Goal: Book appointment/travel/reservation

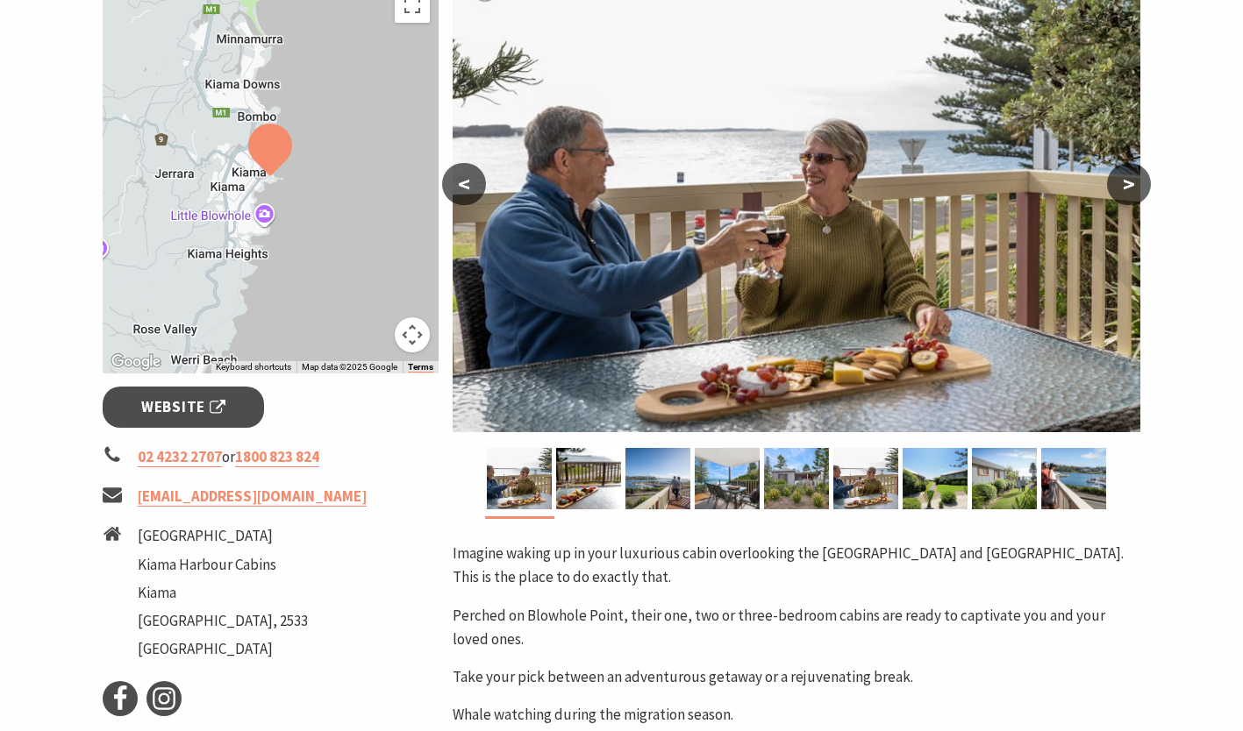
scroll to position [351, 0]
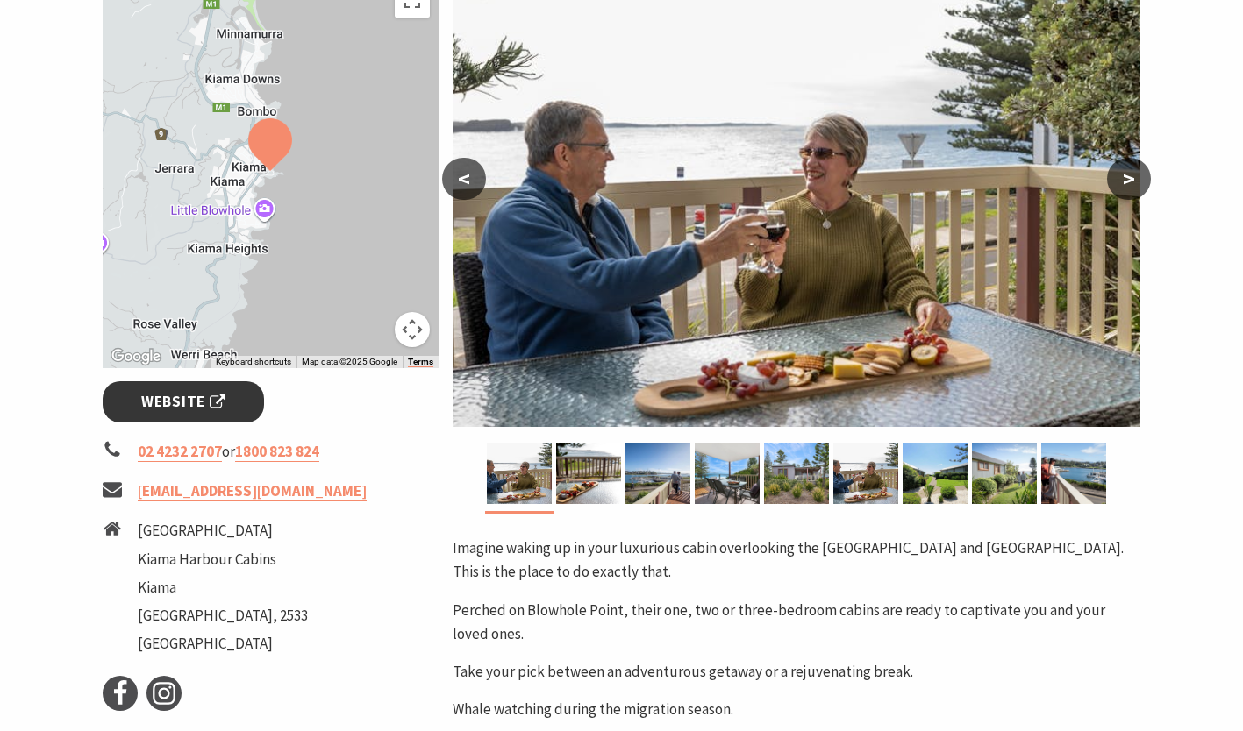
click at [174, 409] on span "Website" at bounding box center [183, 402] width 84 height 24
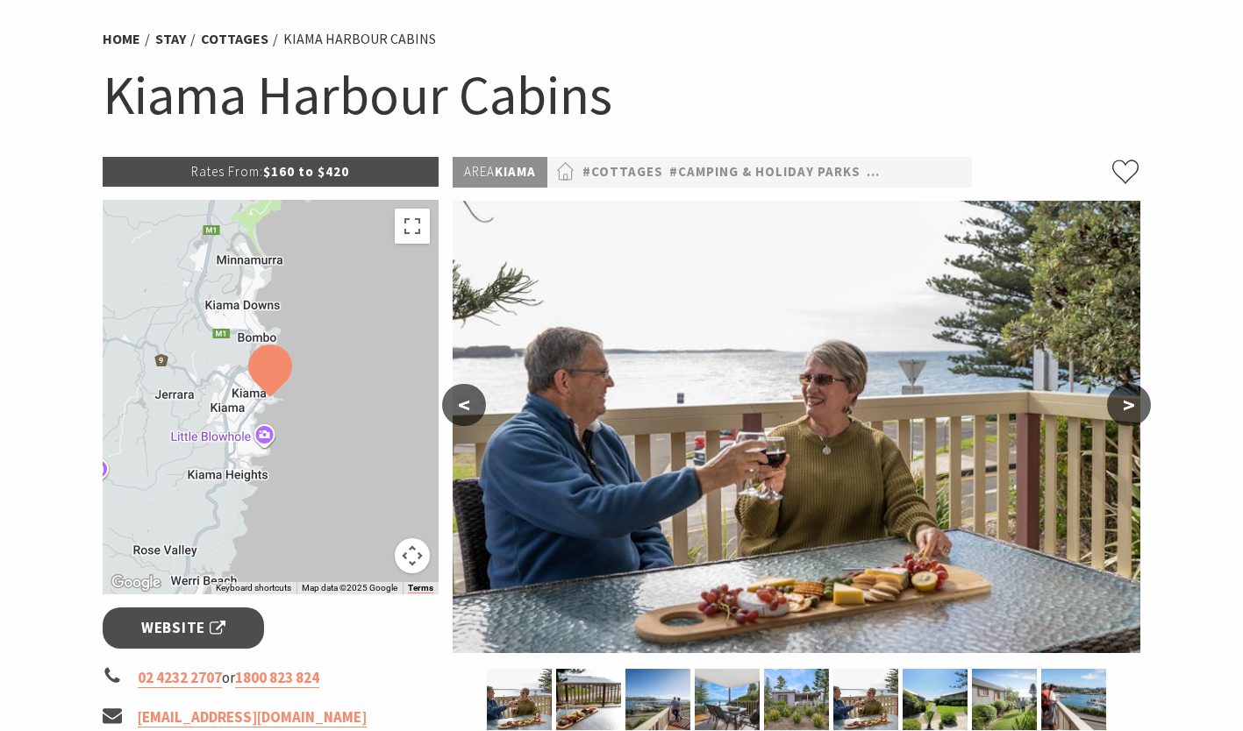
scroll to position [0, 0]
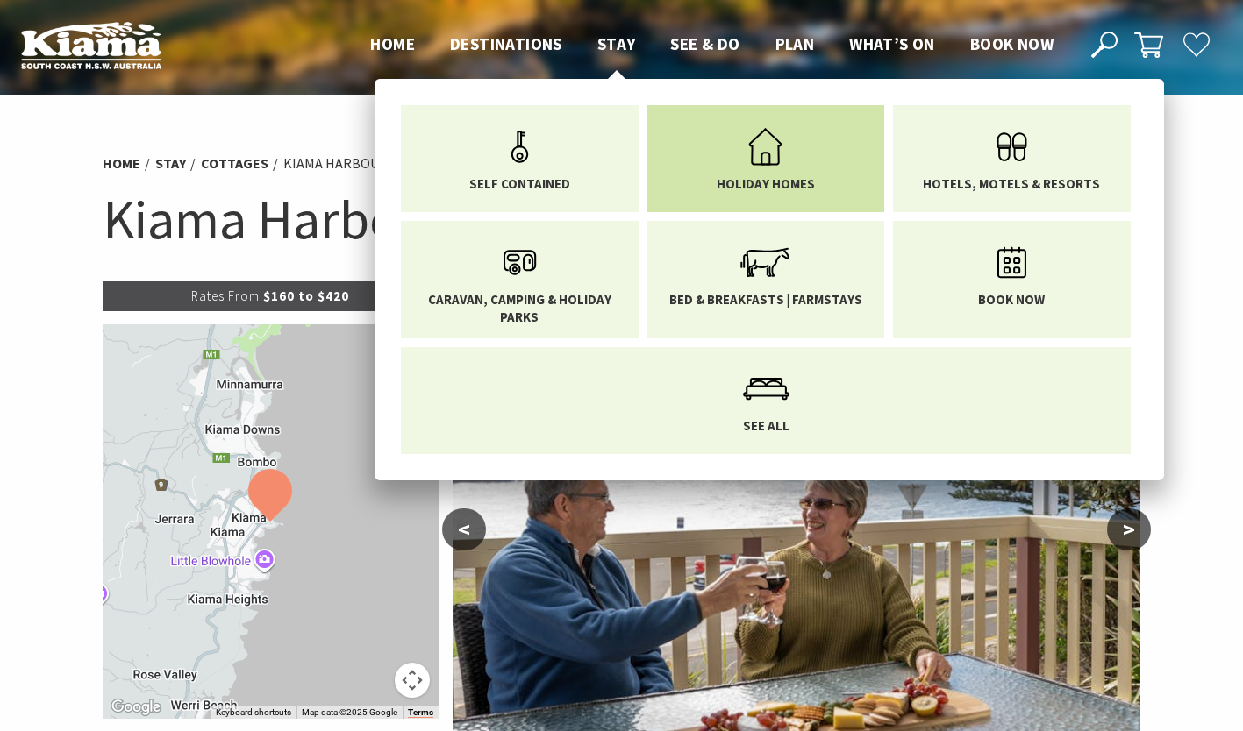
click at [747, 176] on span "Holiday Homes" at bounding box center [766, 184] width 98 height 18
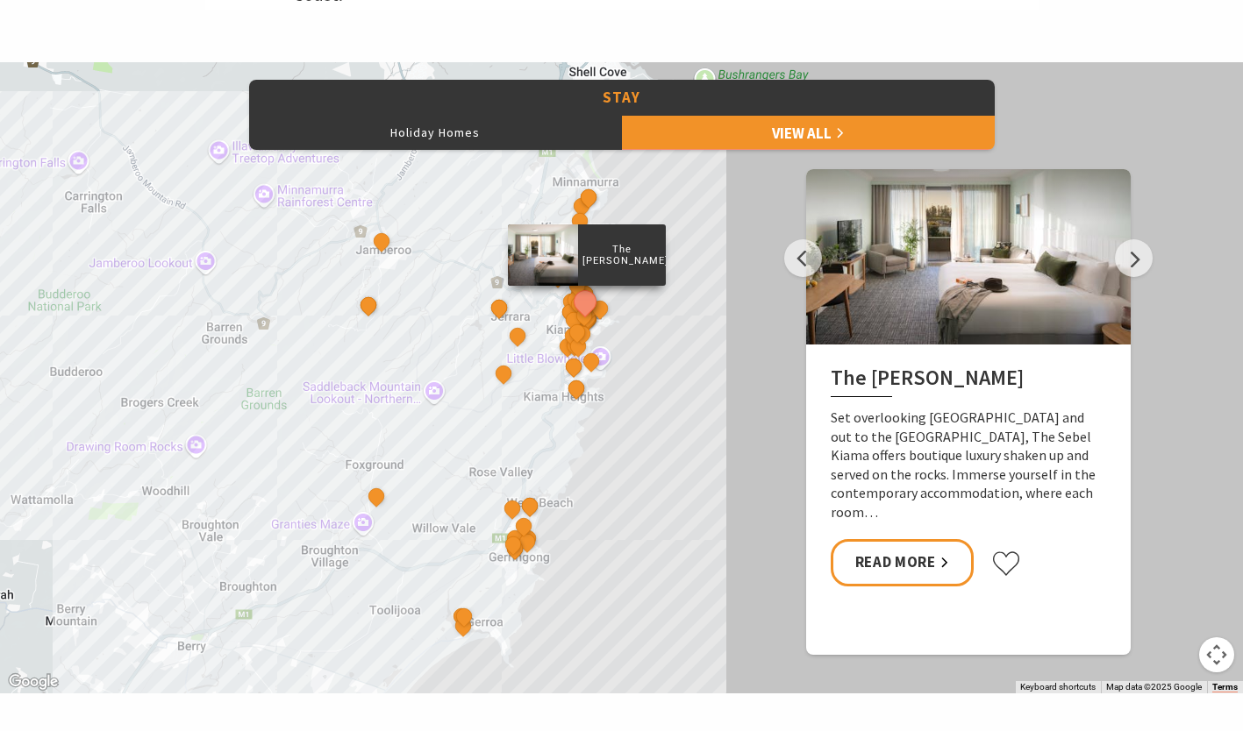
scroll to position [789, 0]
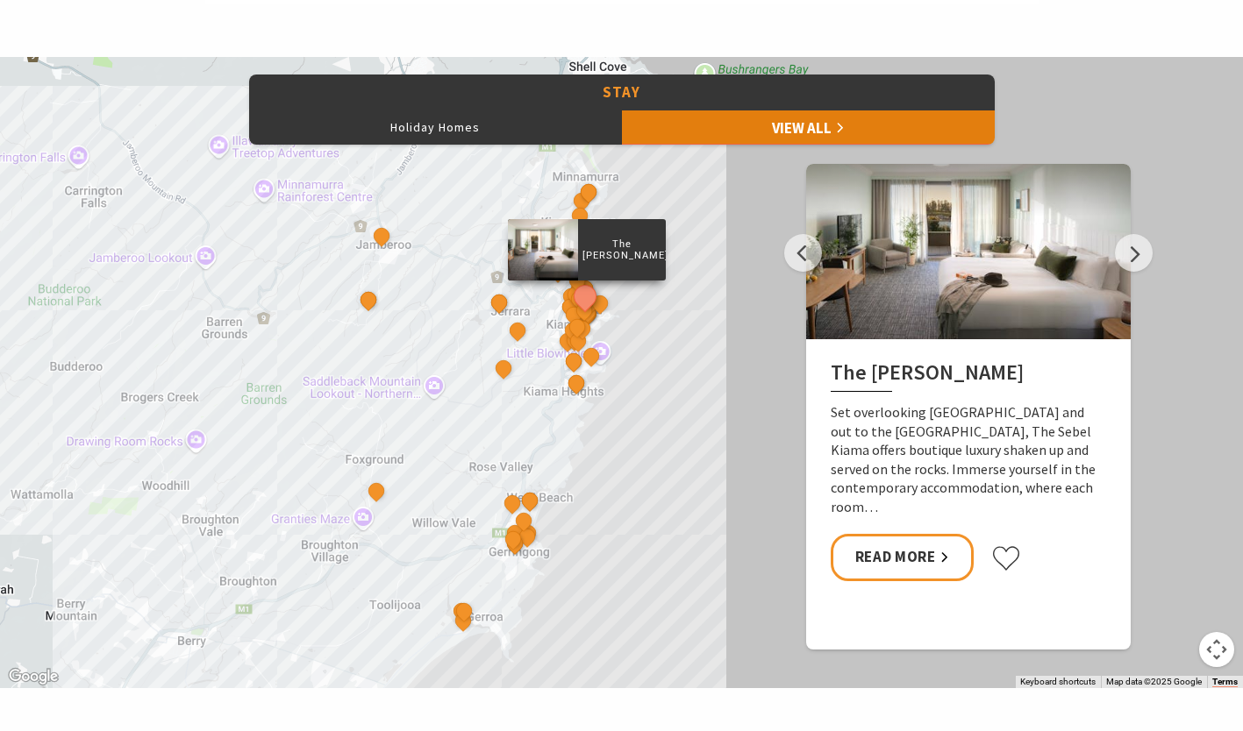
click at [697, 142] on link "View All" at bounding box center [808, 127] width 373 height 35
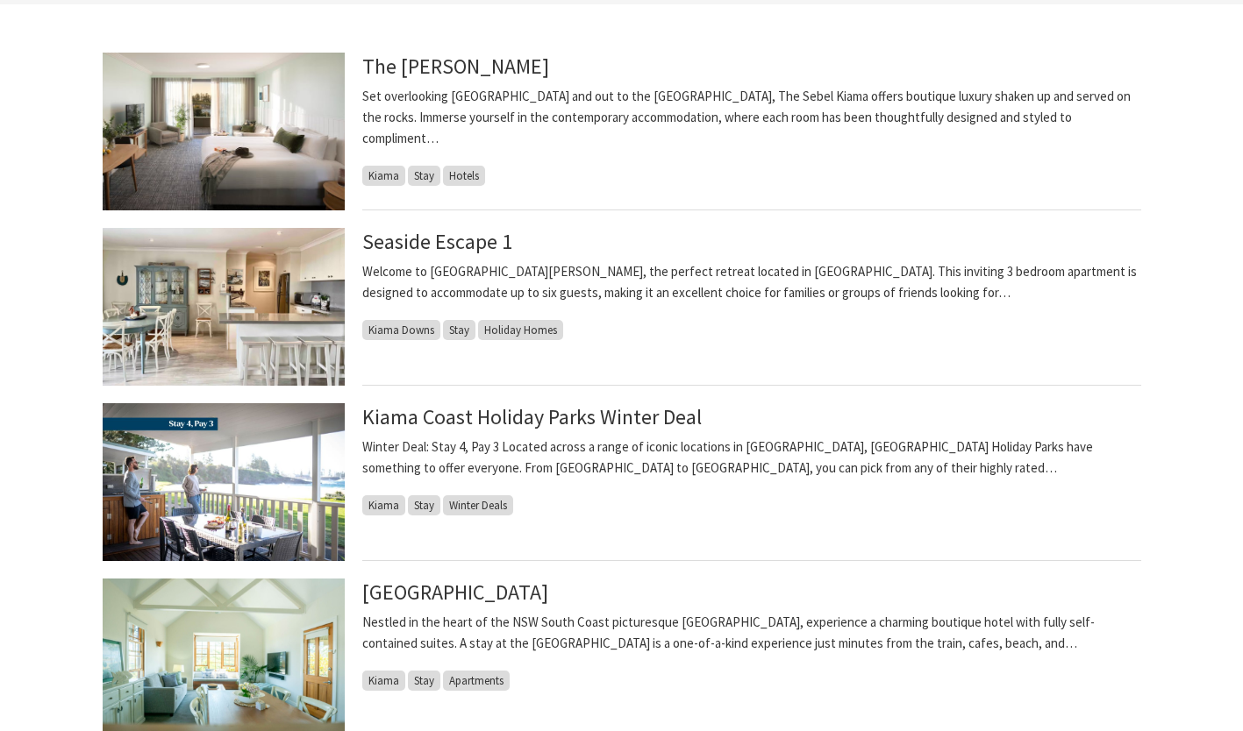
scroll to position [439, 0]
click at [468, 236] on link "Seaside Escape 1" at bounding box center [437, 241] width 150 height 28
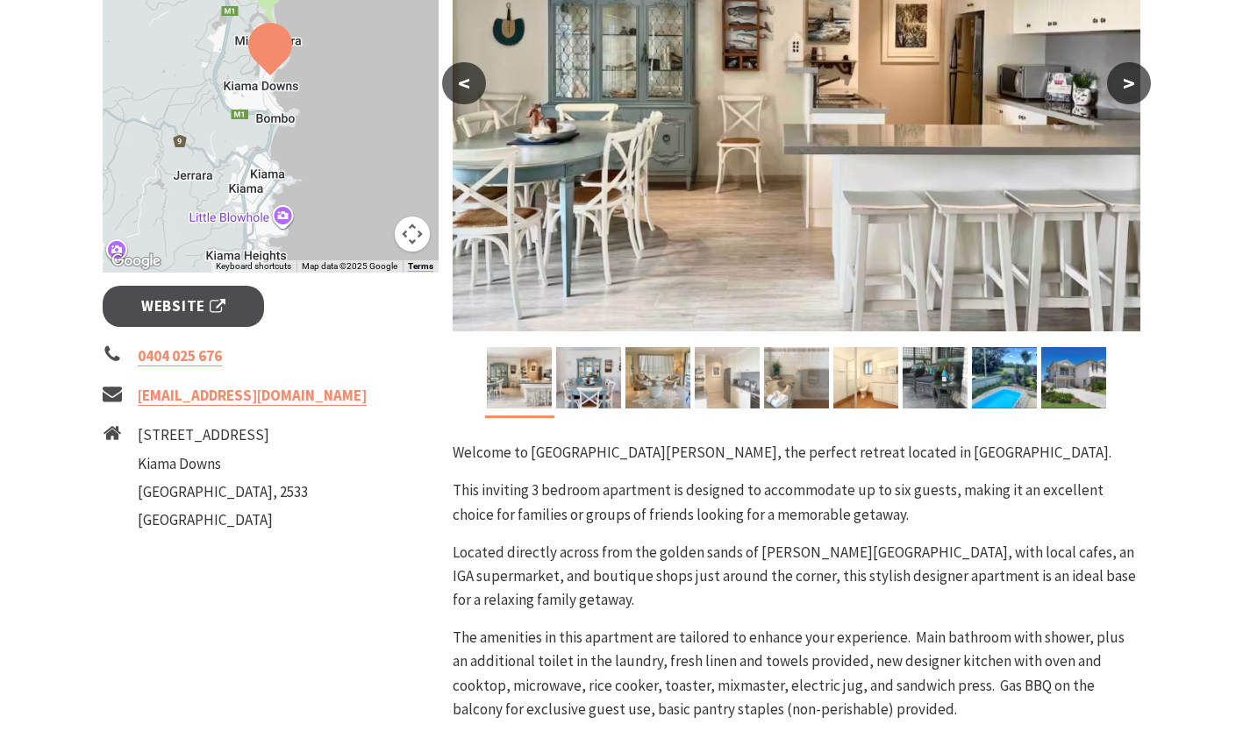
scroll to position [439, 0]
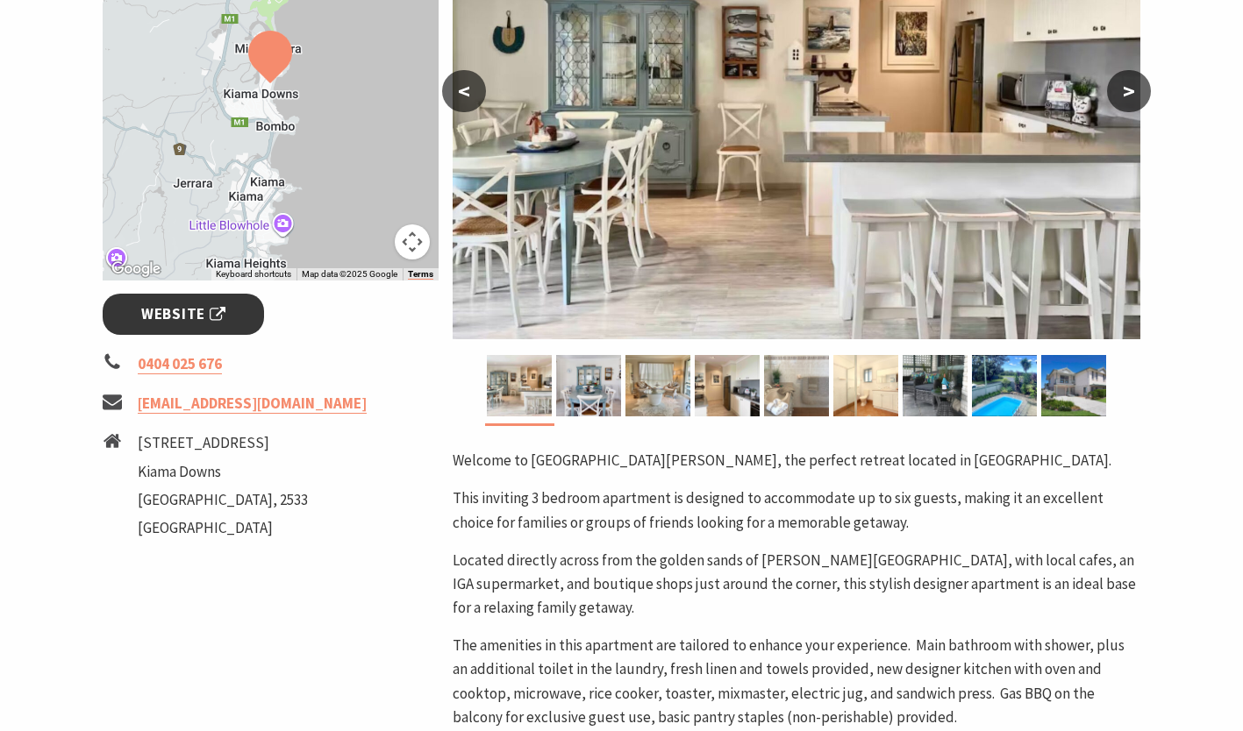
click at [204, 326] on link "Website" at bounding box center [184, 314] width 162 height 41
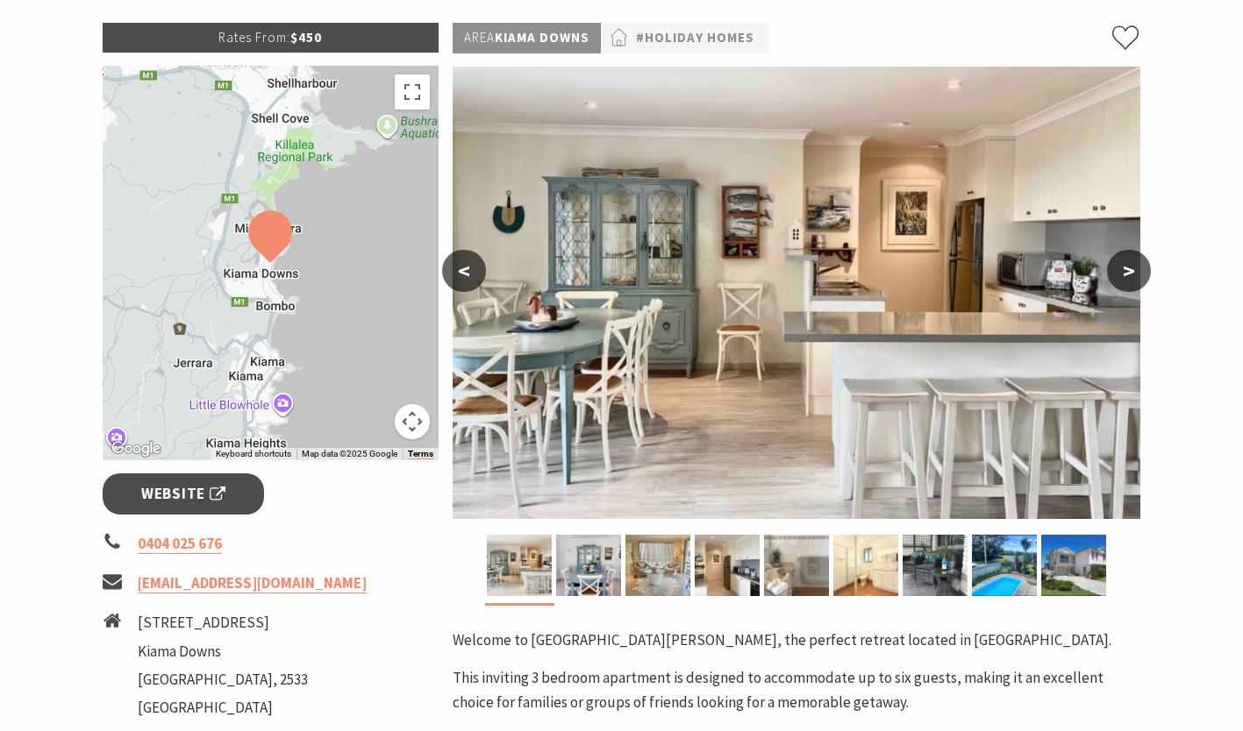
scroll to position [0, 0]
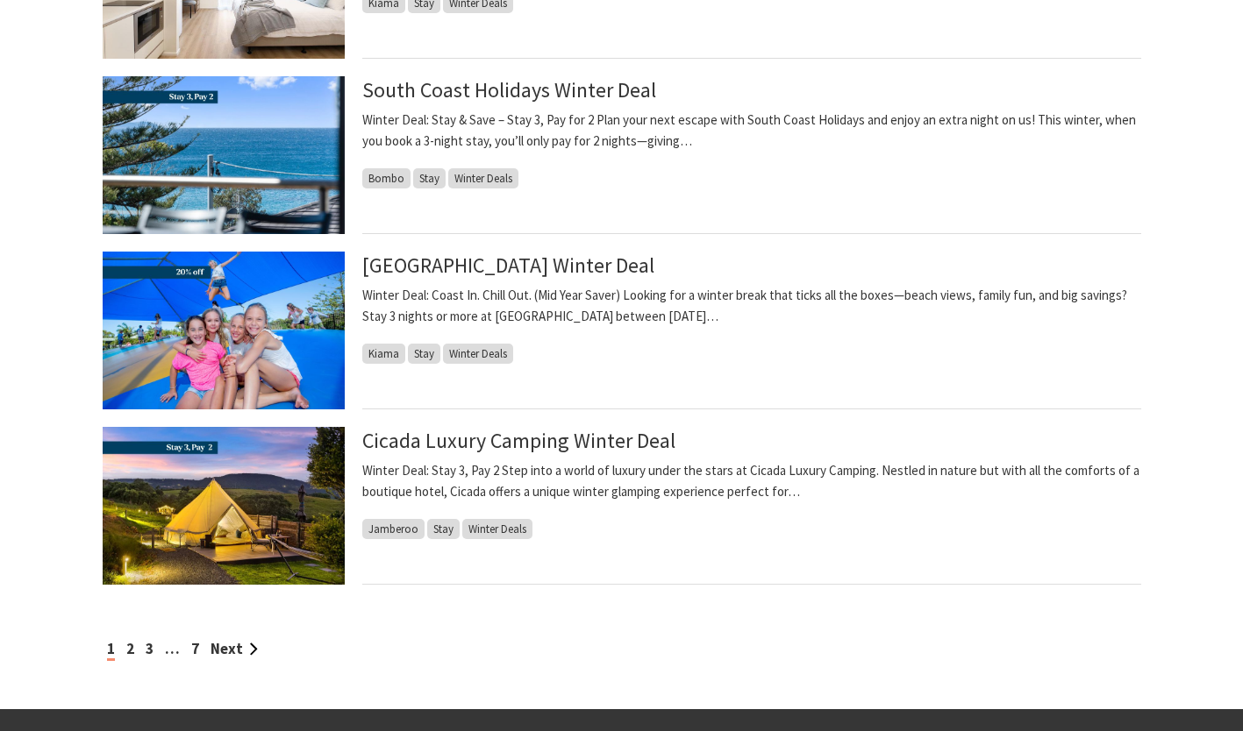
scroll to position [1666, 0]
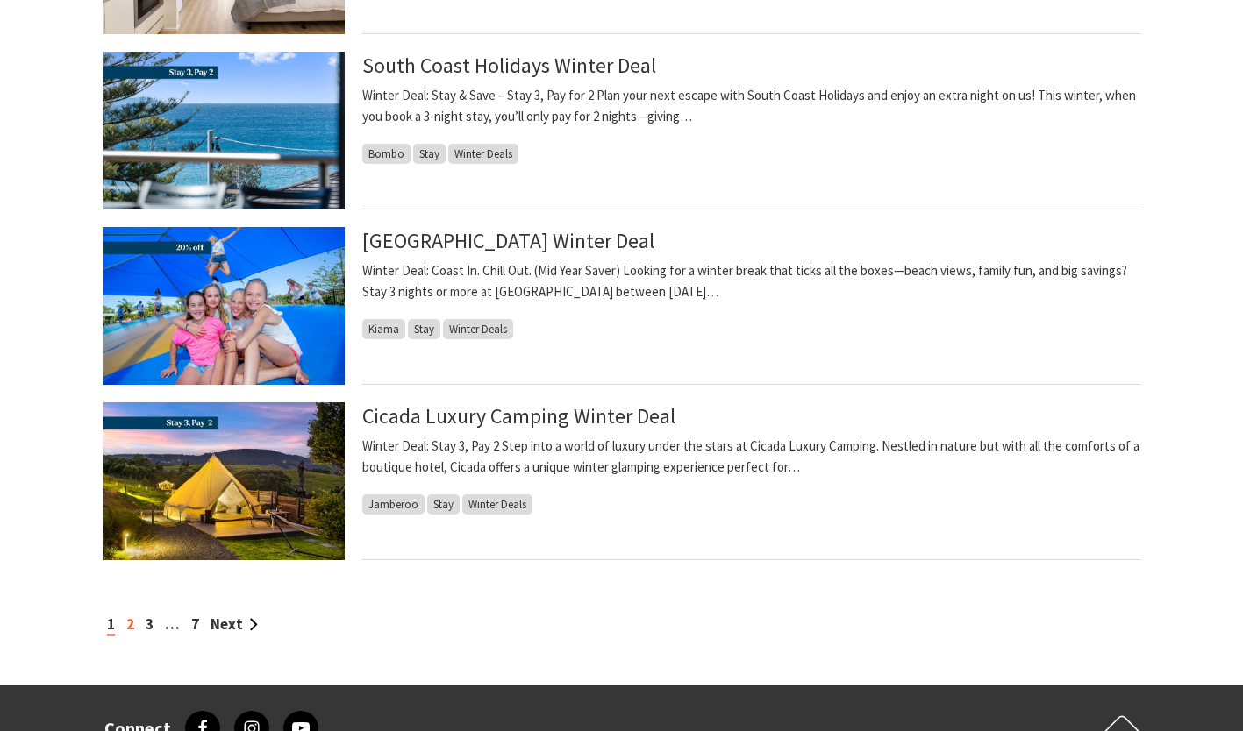
click at [132, 625] on link "2" at bounding box center [130, 624] width 8 height 19
click at [128, 624] on link "2" at bounding box center [130, 624] width 8 height 19
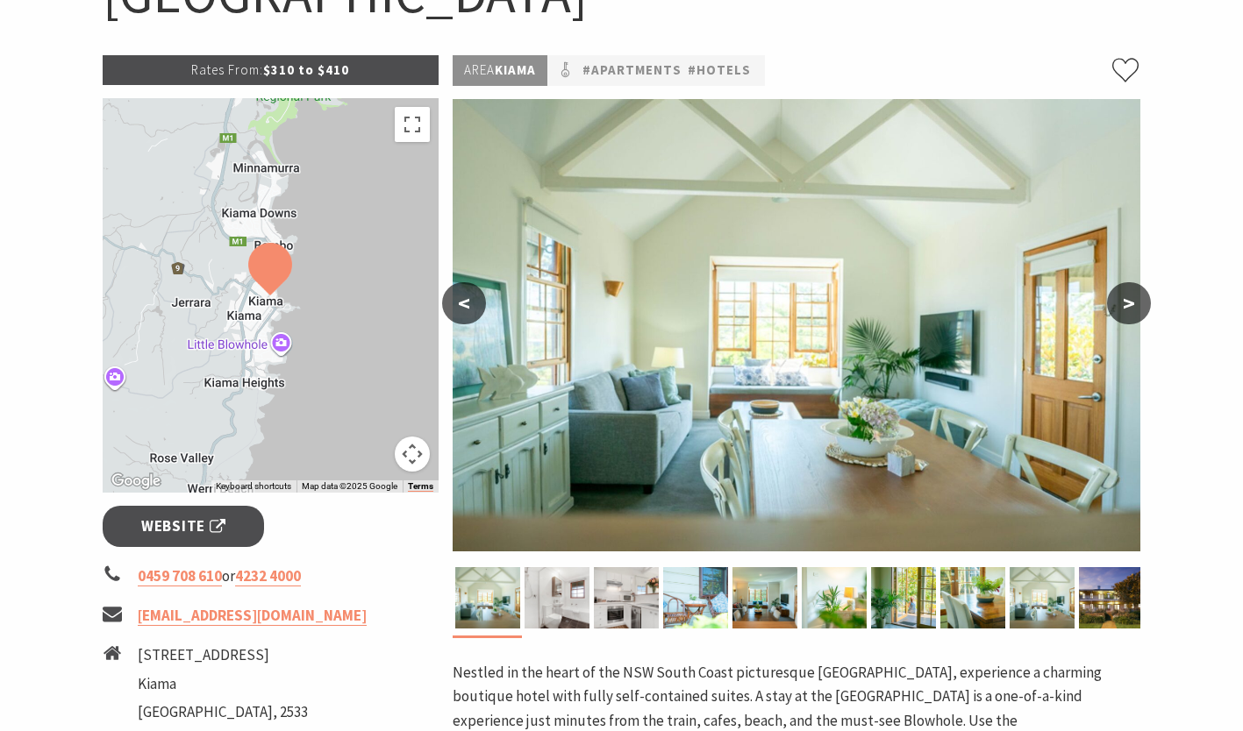
scroll to position [263, 0]
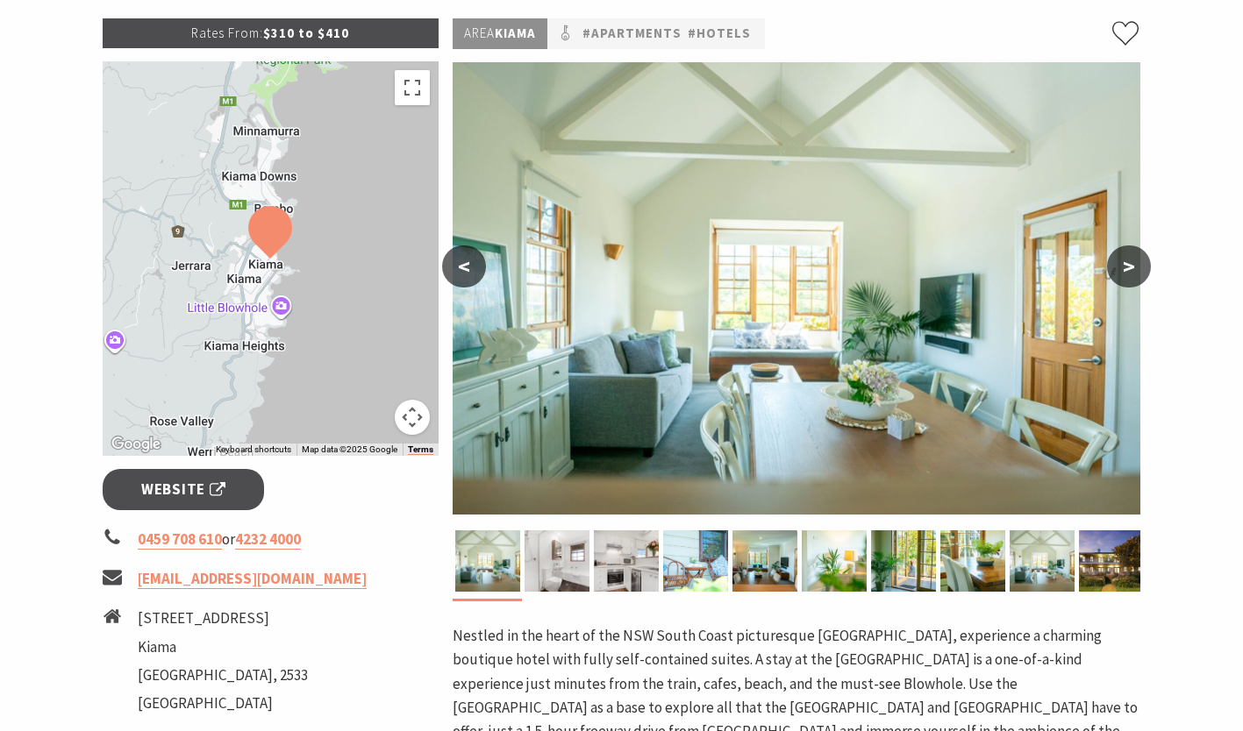
click at [1132, 268] on button ">" at bounding box center [1129, 267] width 44 height 42
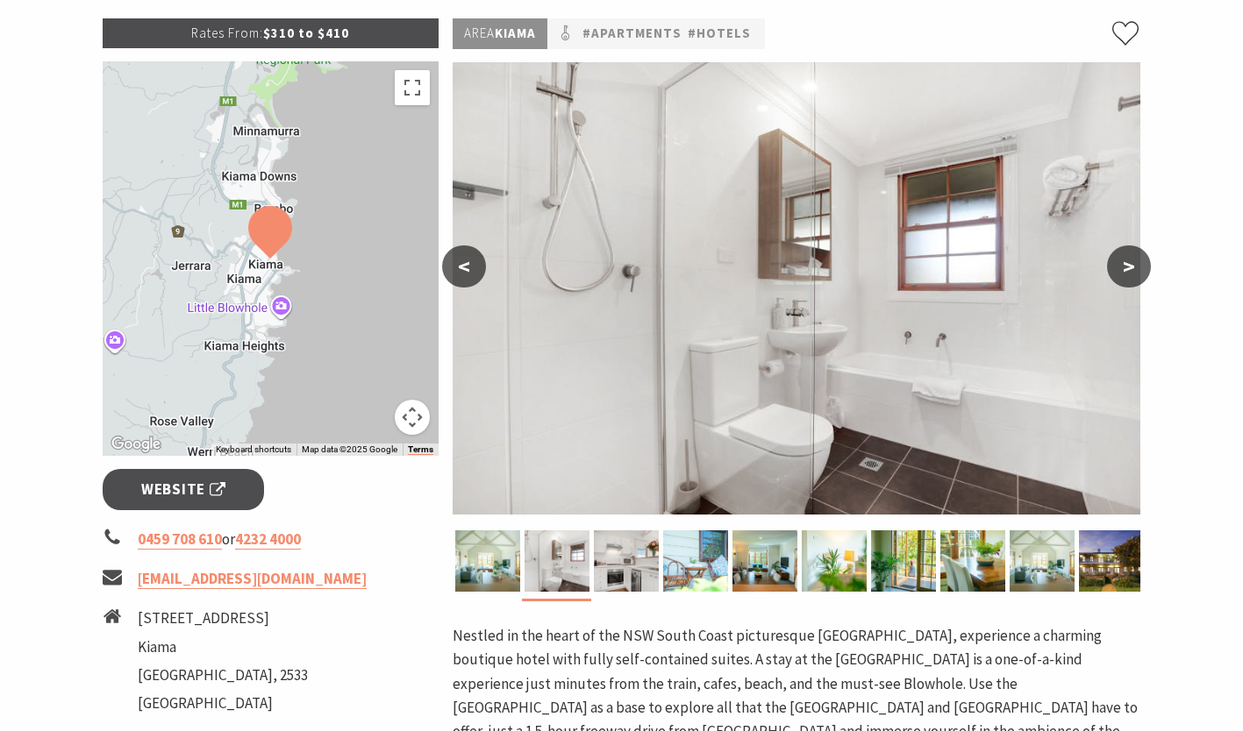
click at [1131, 279] on button ">" at bounding box center [1129, 267] width 44 height 42
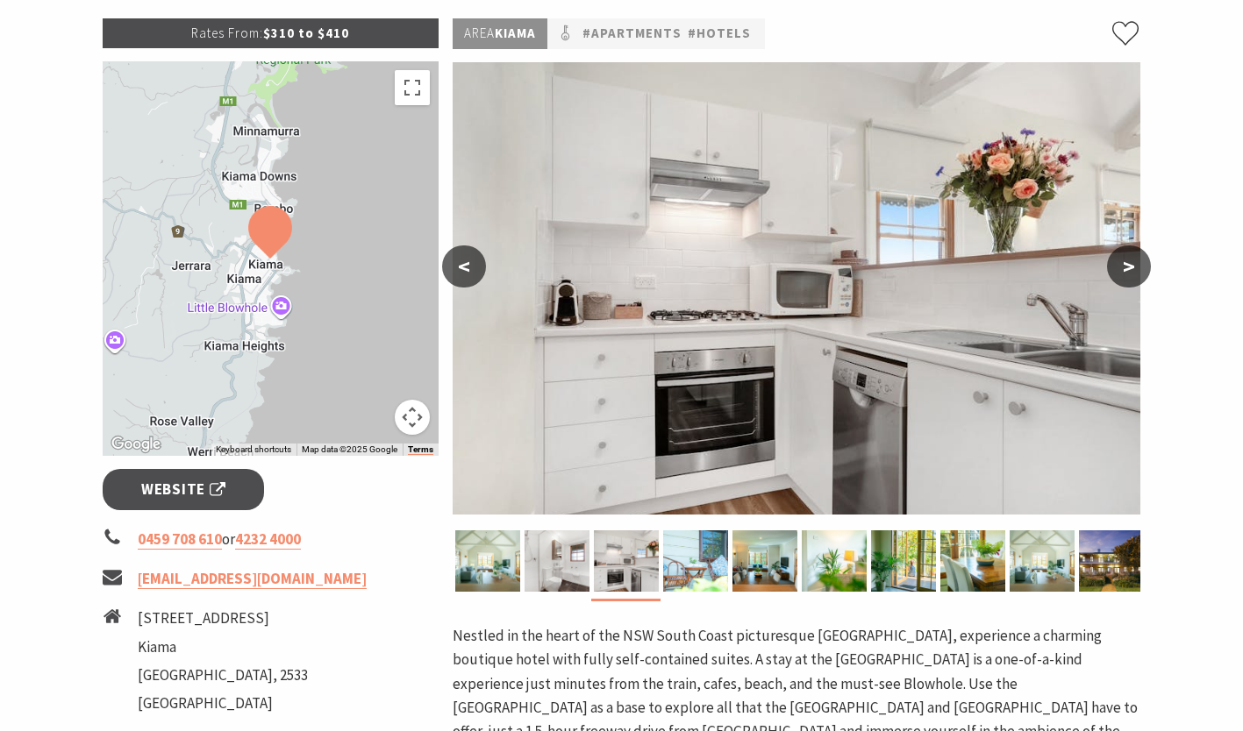
click at [1131, 279] on button ">" at bounding box center [1129, 267] width 44 height 42
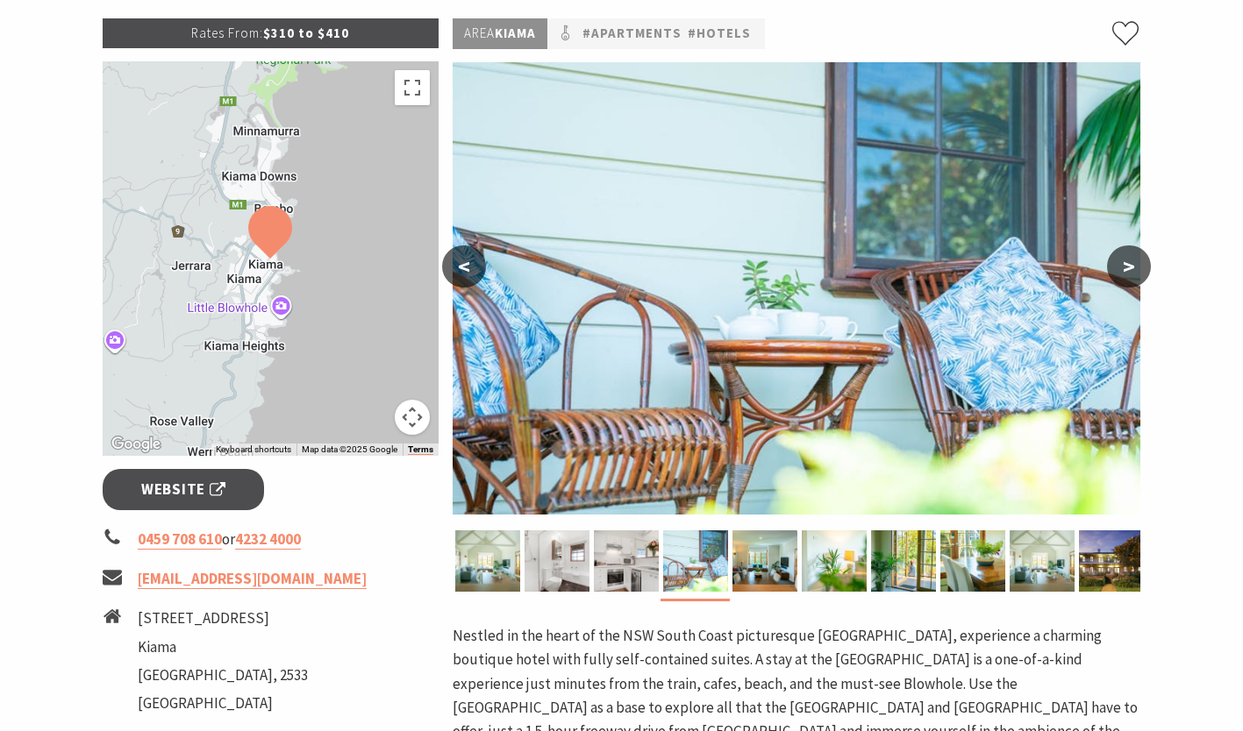
click at [1131, 279] on button ">" at bounding box center [1129, 267] width 44 height 42
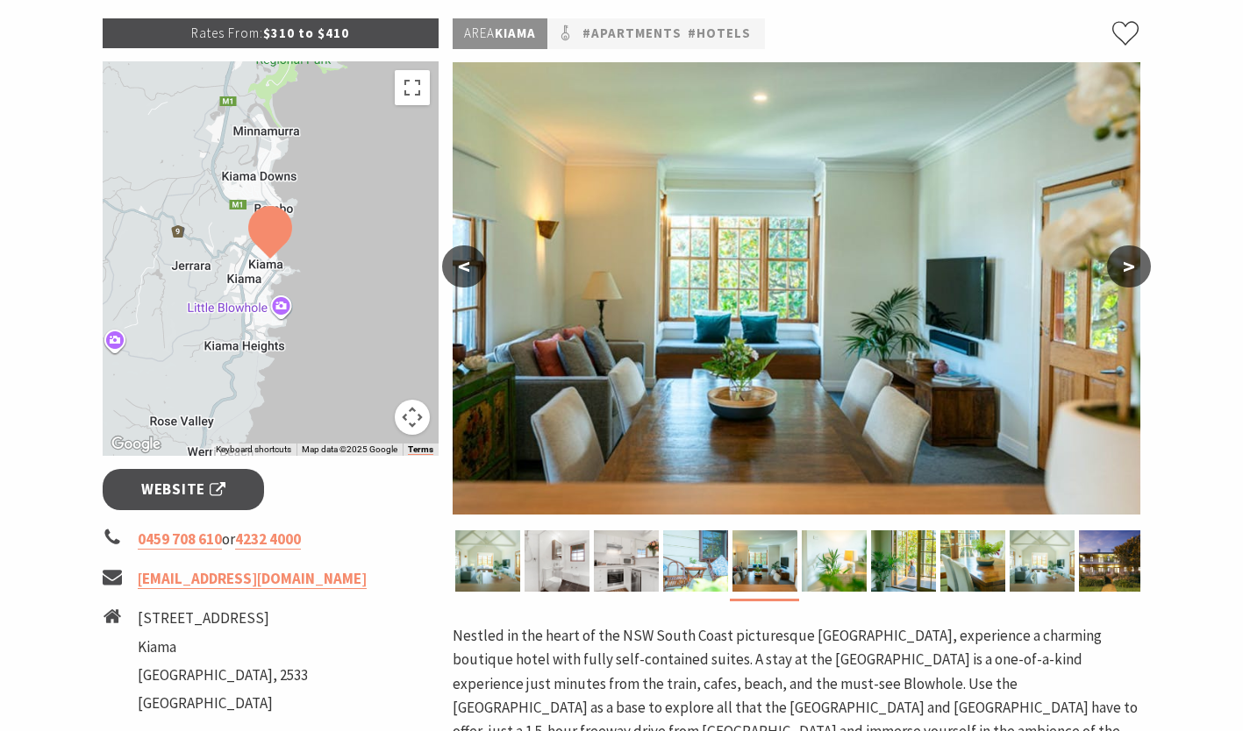
click at [1131, 279] on button ">" at bounding box center [1129, 267] width 44 height 42
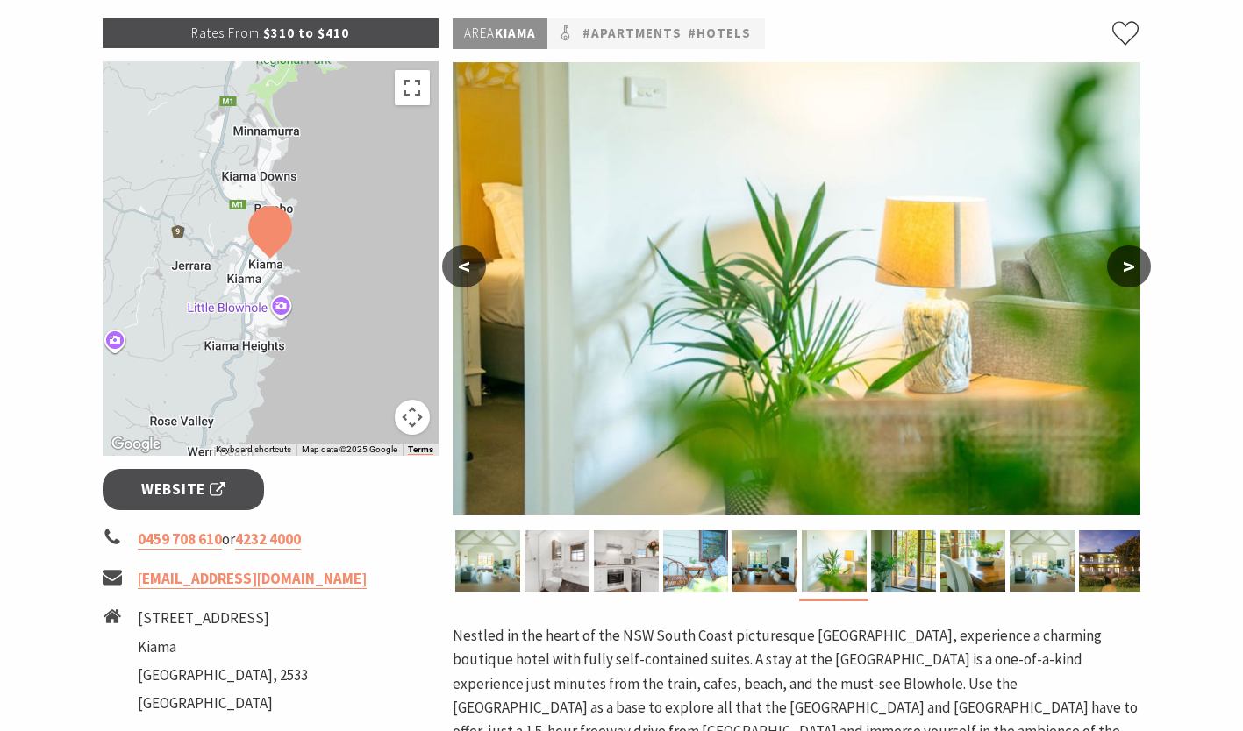
click at [1131, 279] on button ">" at bounding box center [1129, 267] width 44 height 42
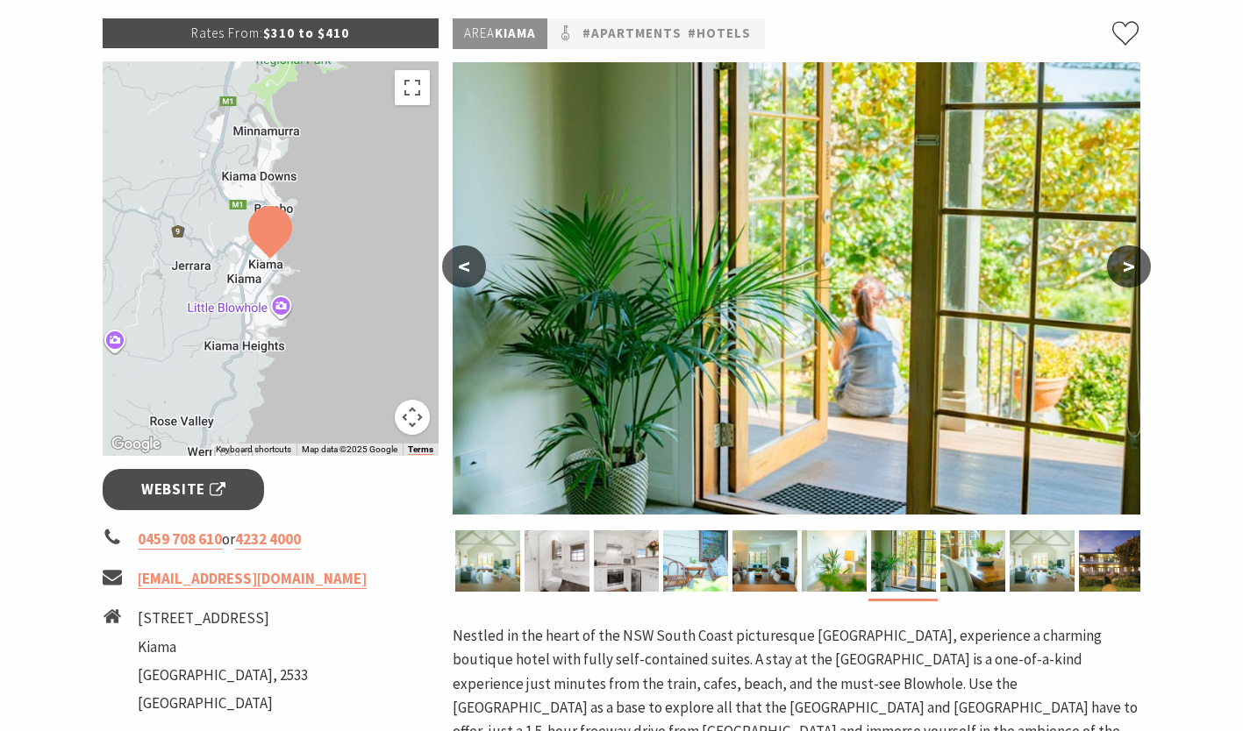
click at [1131, 279] on button ">" at bounding box center [1129, 267] width 44 height 42
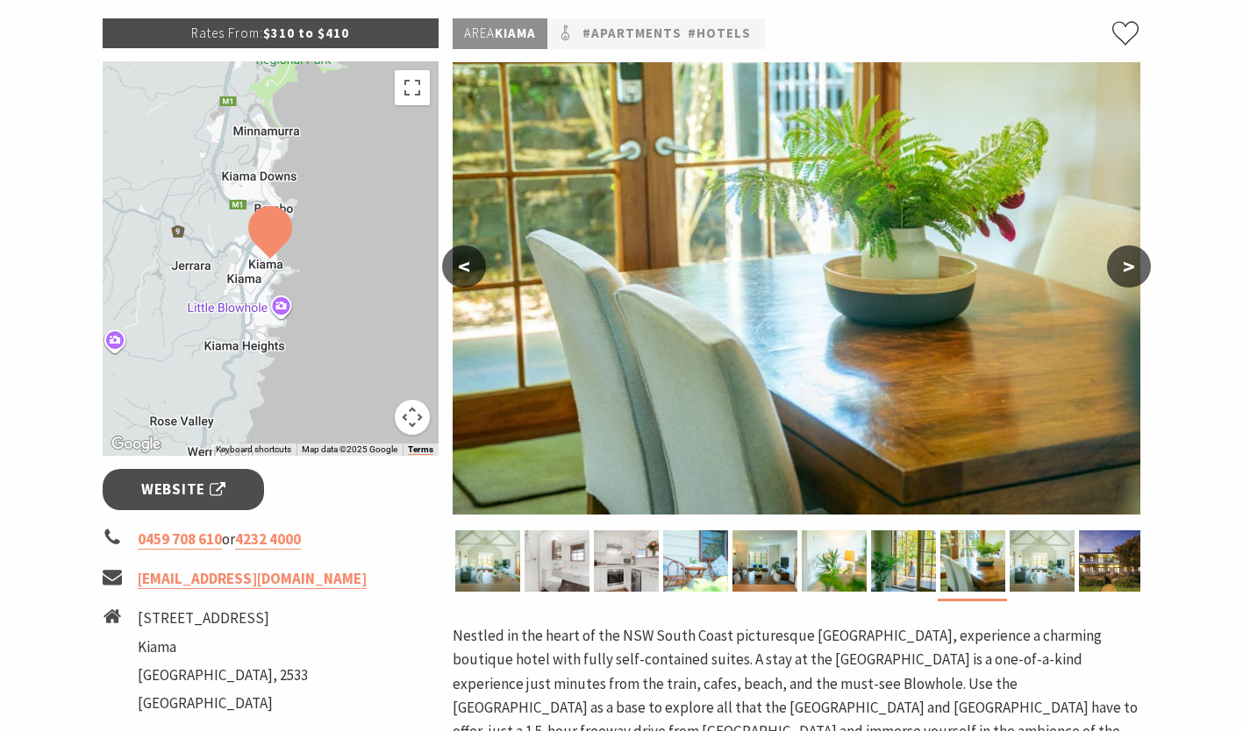
click at [1131, 279] on button ">" at bounding box center [1129, 267] width 44 height 42
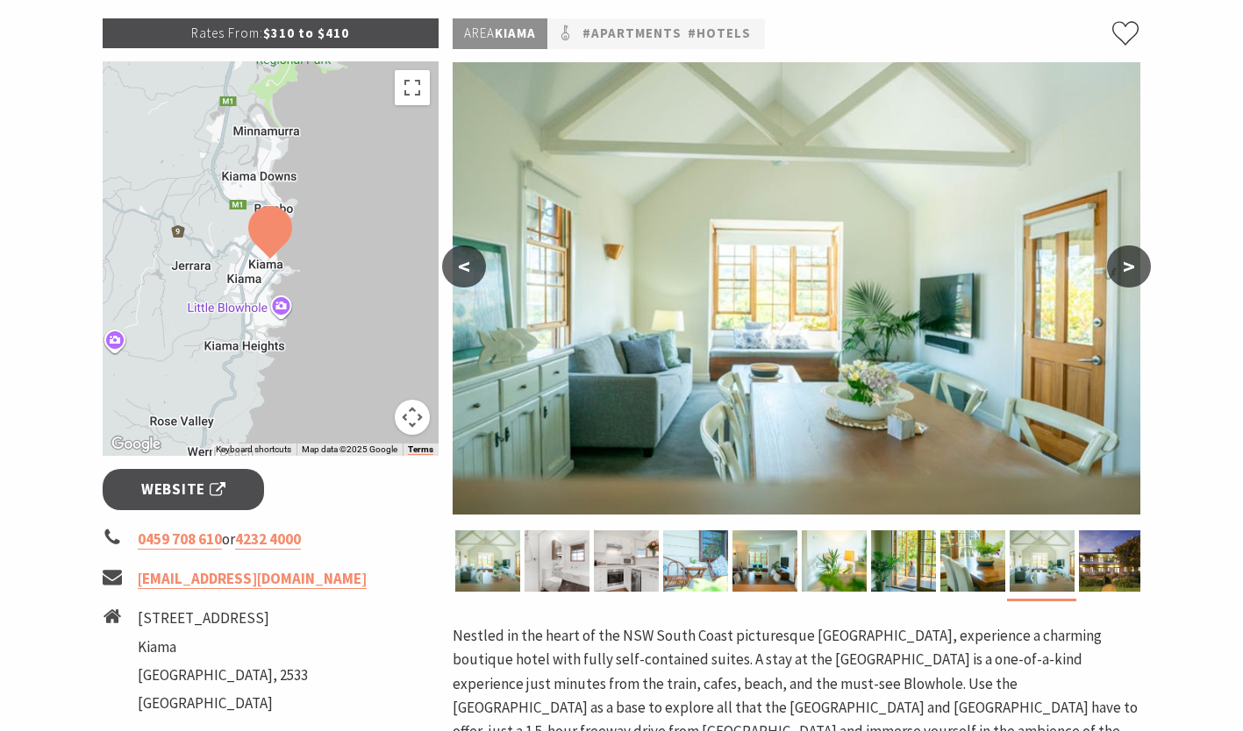
click at [1131, 279] on button ">" at bounding box center [1129, 267] width 44 height 42
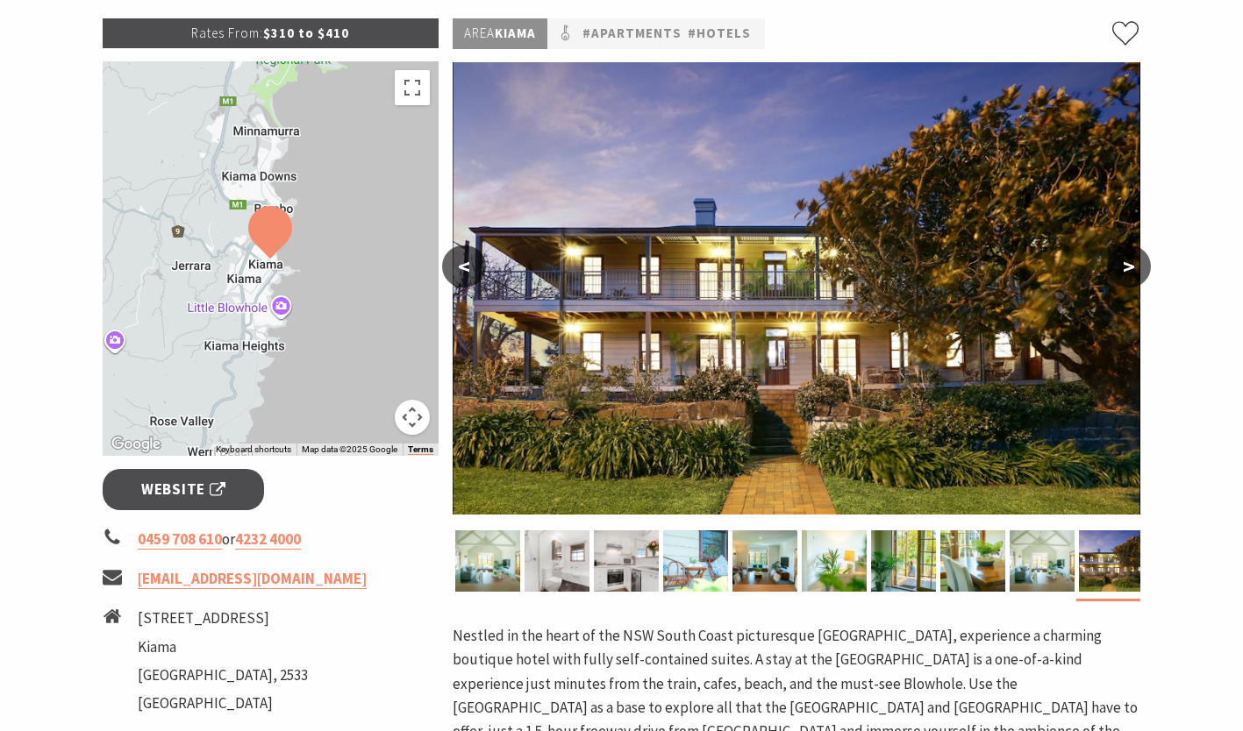
click at [1131, 279] on button ">" at bounding box center [1129, 267] width 44 height 42
click at [189, 500] on span "Website" at bounding box center [183, 490] width 84 height 24
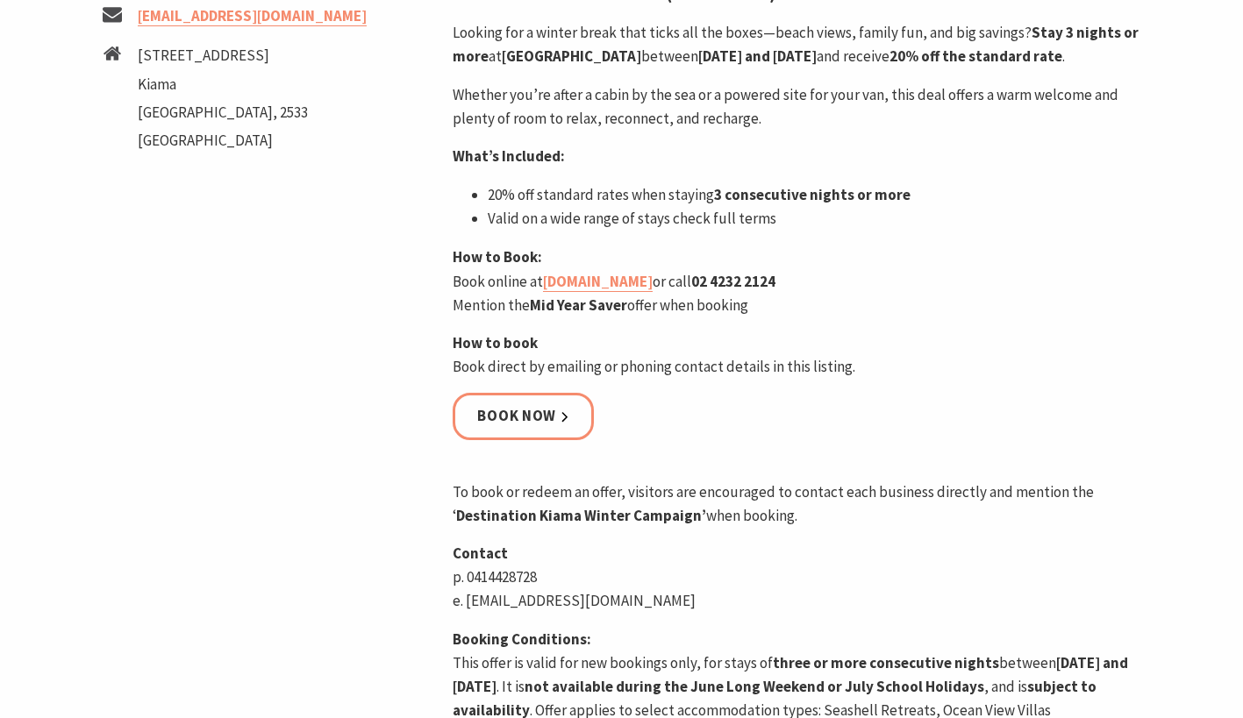
scroll to position [965, 0]
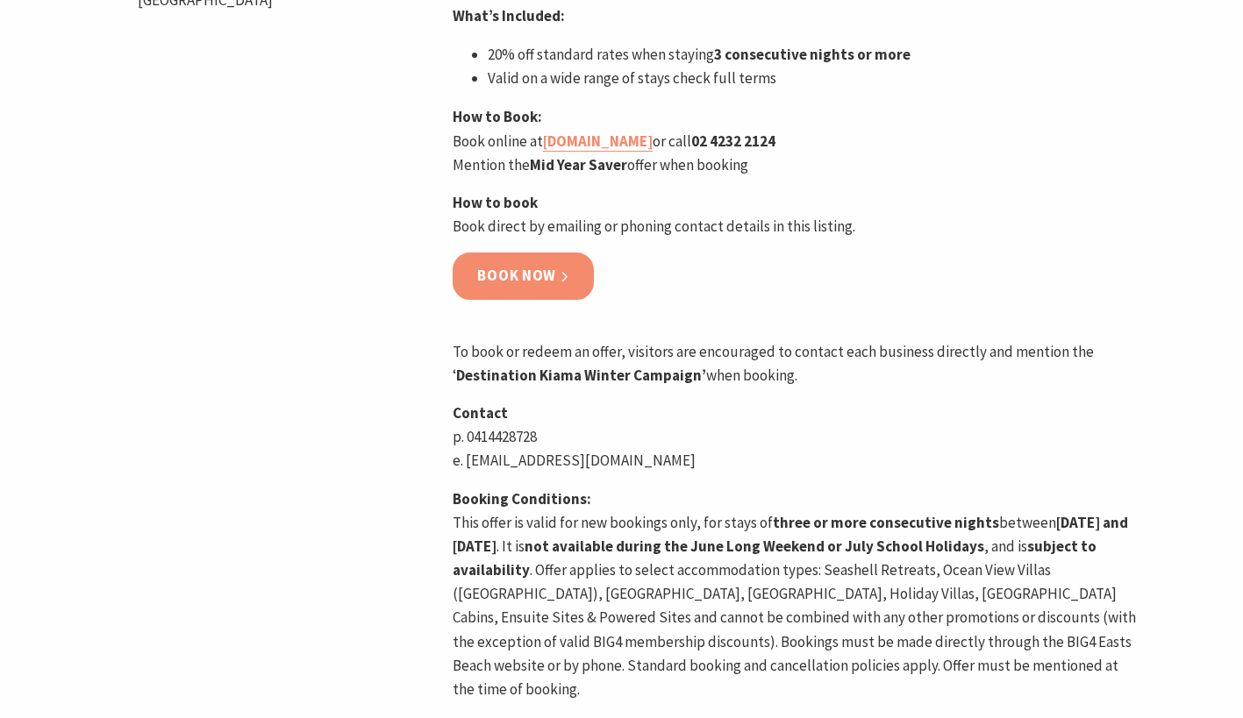
click at [543, 299] on link "Book now" at bounding box center [523, 276] width 141 height 46
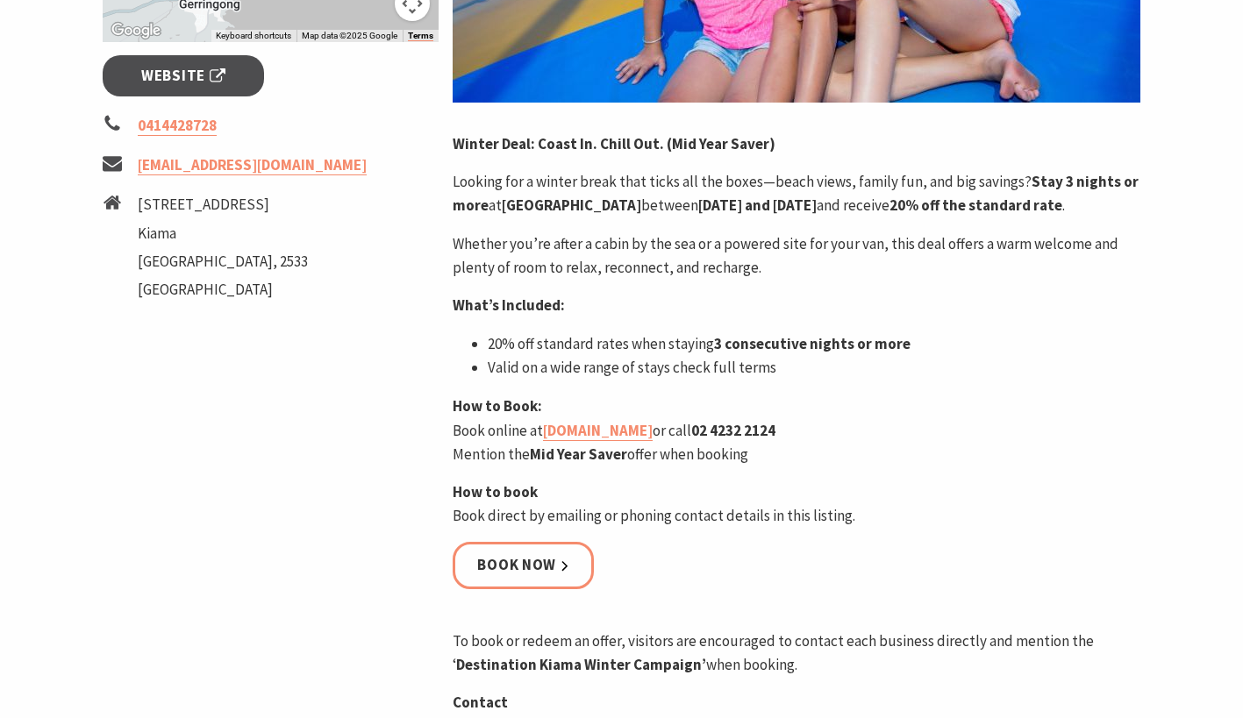
scroll to position [702, 0]
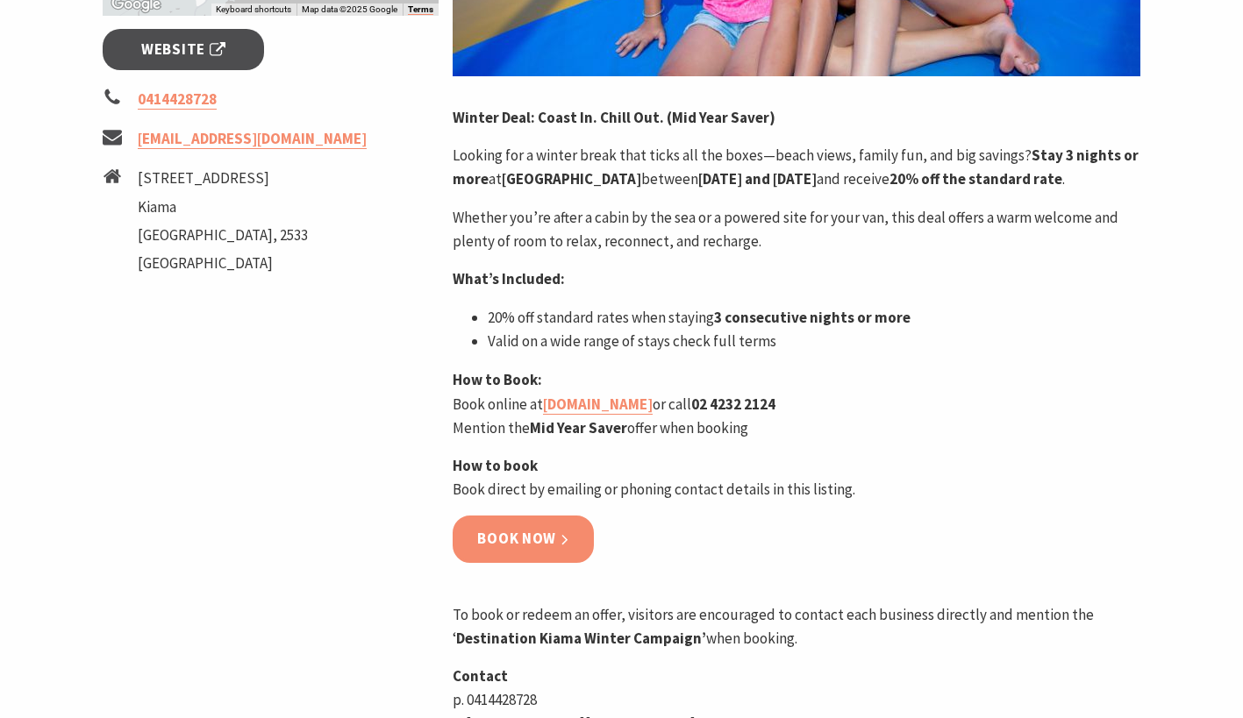
click at [489, 556] on link "Book now" at bounding box center [523, 539] width 141 height 46
click at [636, 415] on link "eastsbeach.com.au" at bounding box center [598, 405] width 110 height 20
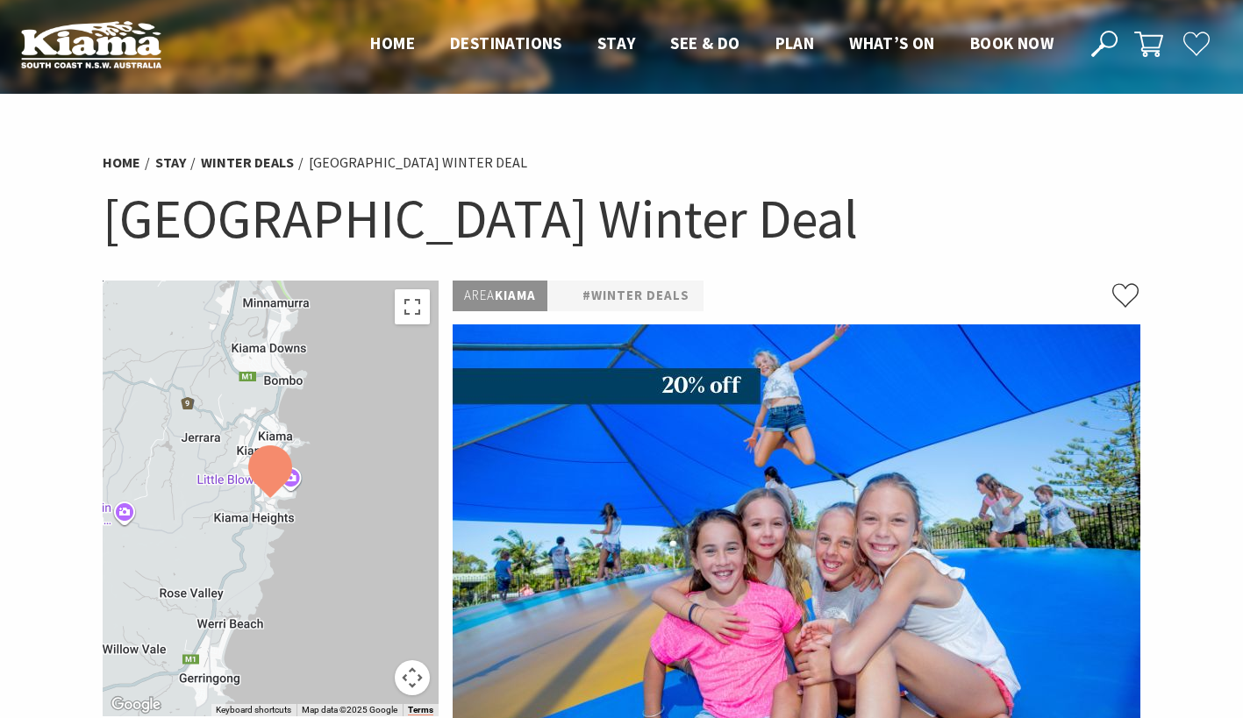
scroll to position [0, 0]
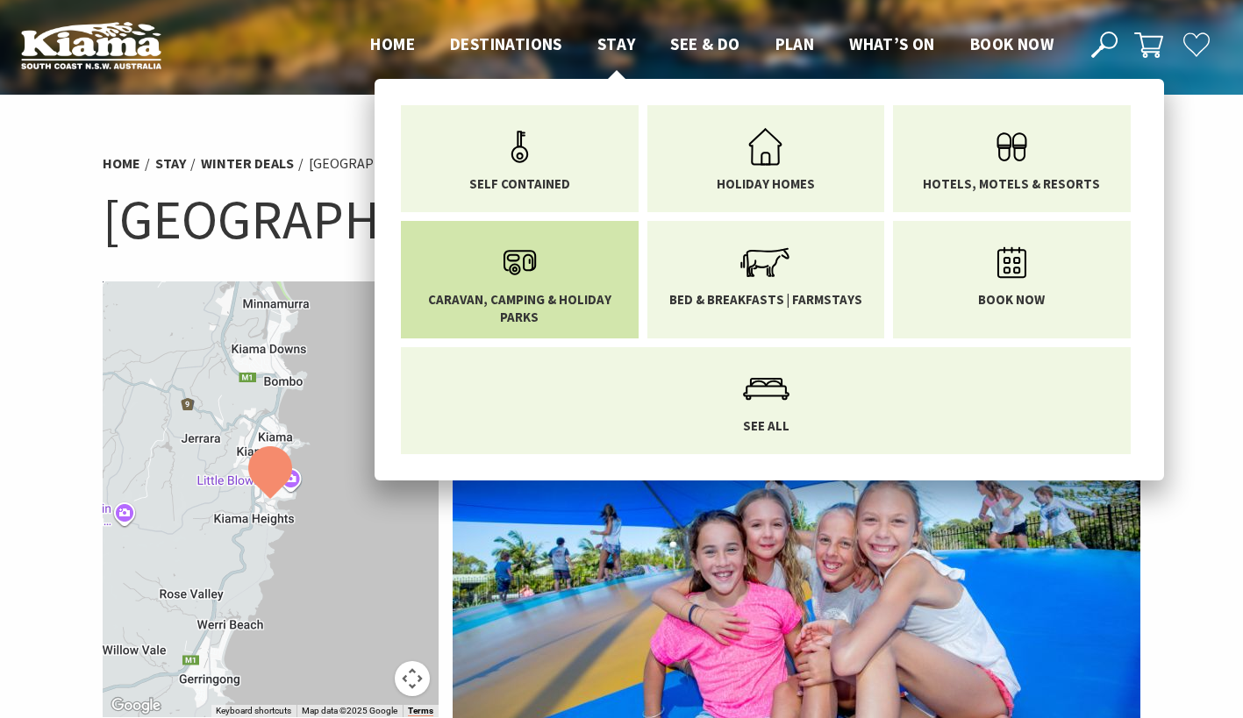
click at [552, 275] on link "Caravan, Camping & Holiday Parks" at bounding box center [519, 279] width 211 height 91
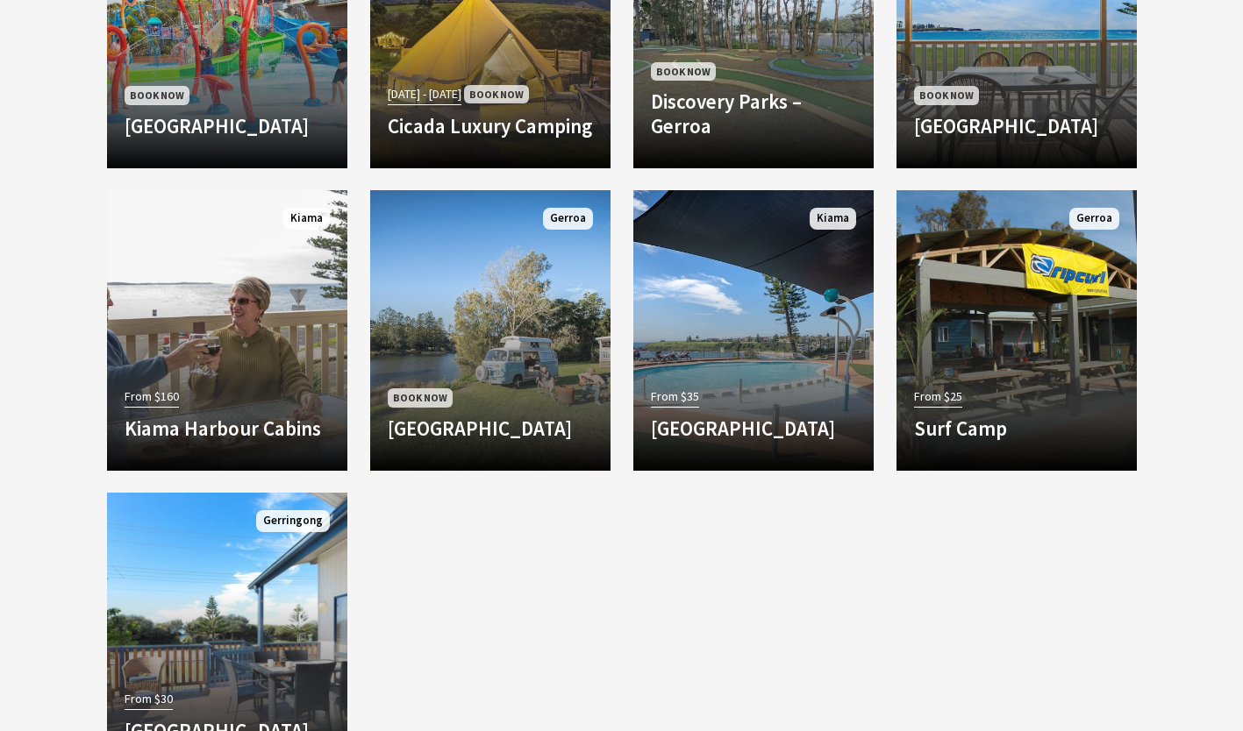
scroll to position [1754, 0]
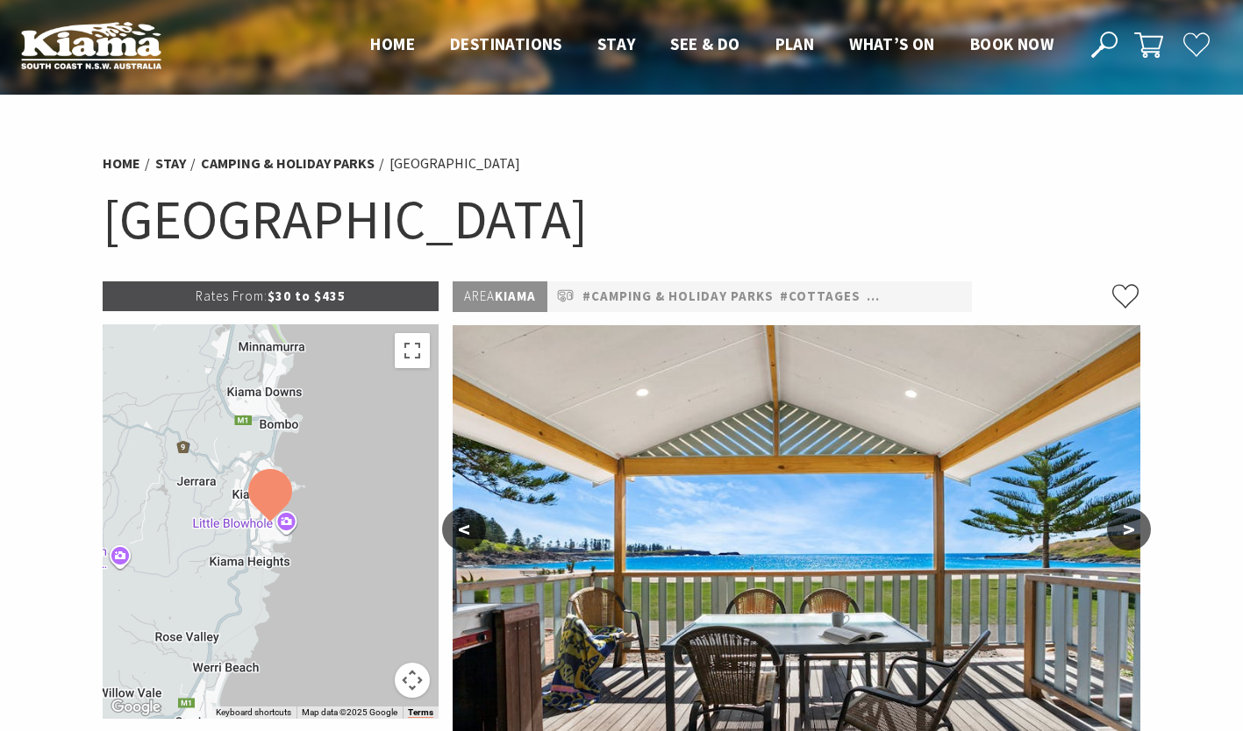
select select "3"
select select "2"
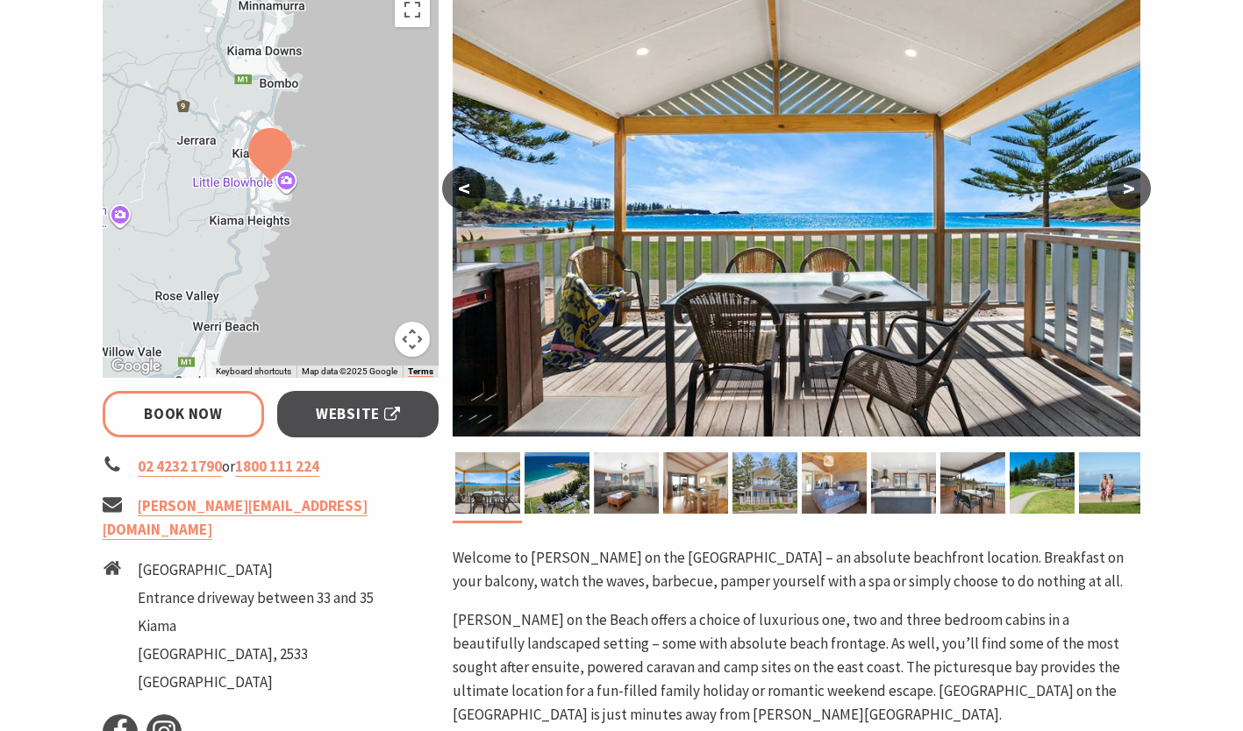
scroll to position [263, 0]
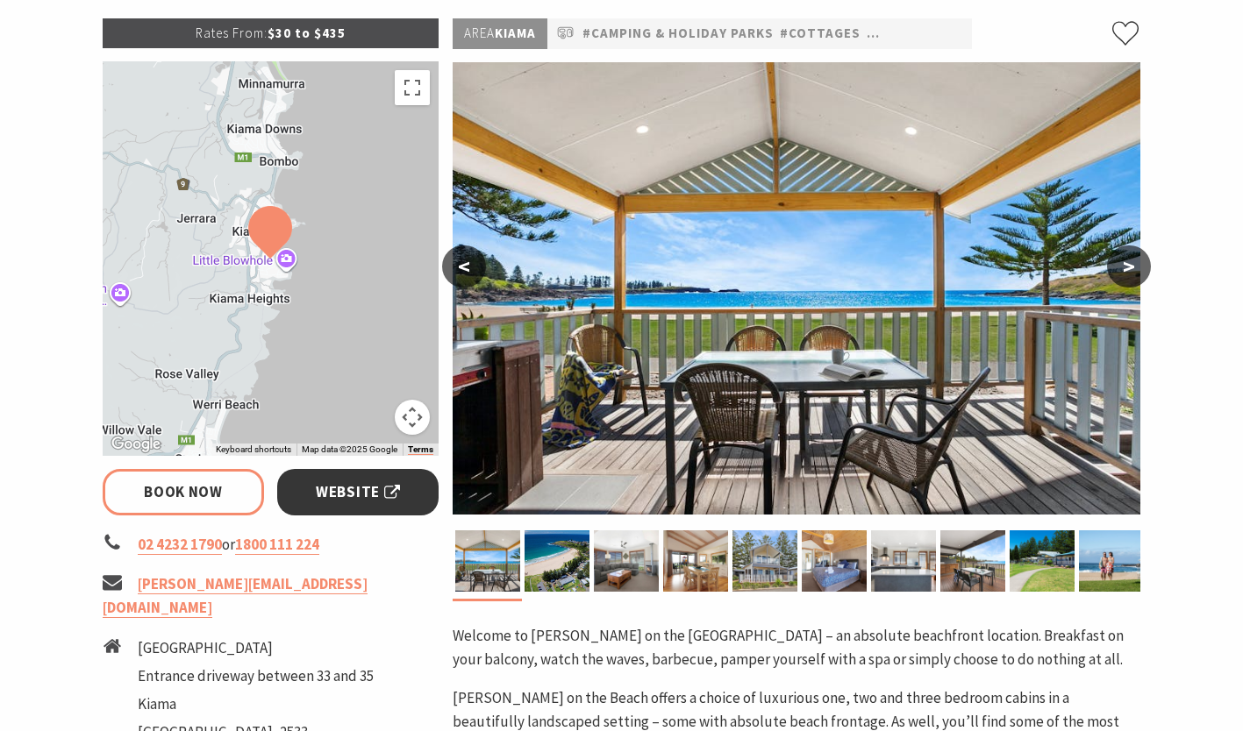
click at [372, 497] on span "Website" at bounding box center [358, 493] width 84 height 24
select select "3"
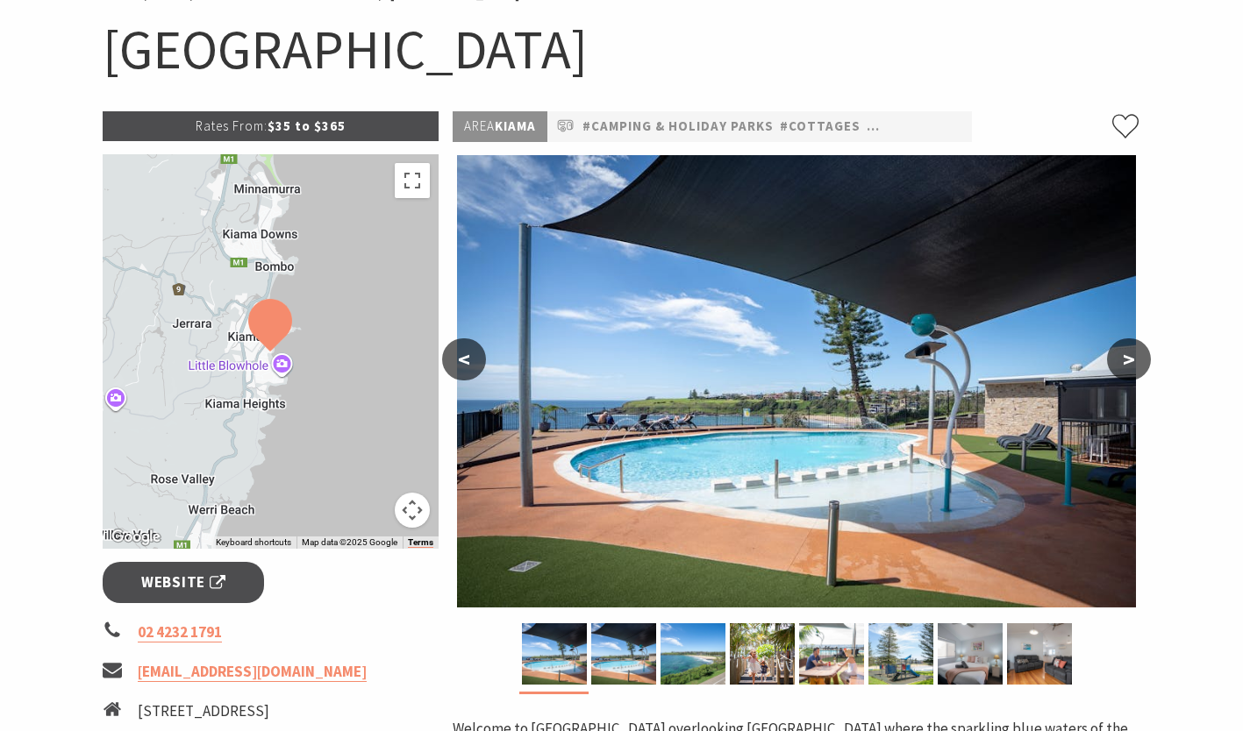
scroll to position [263, 0]
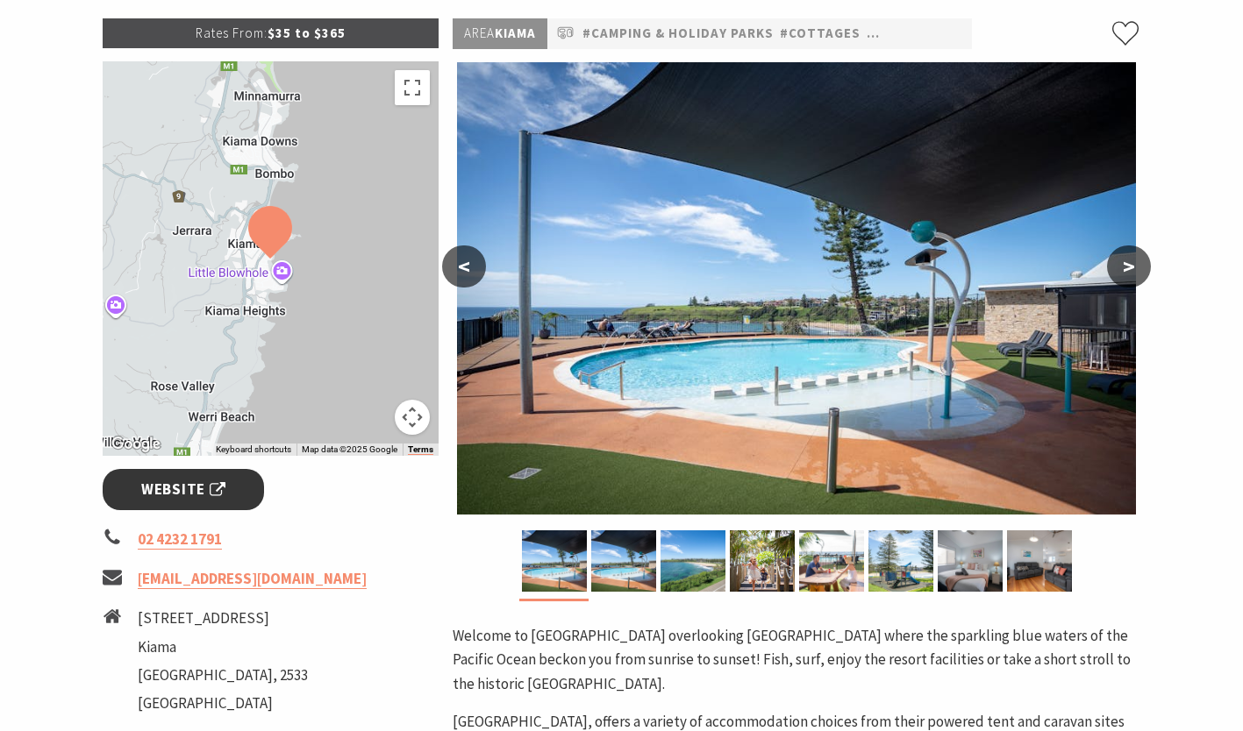
click at [205, 486] on span "Website" at bounding box center [183, 490] width 84 height 24
